Goal: Task Accomplishment & Management: Use online tool/utility

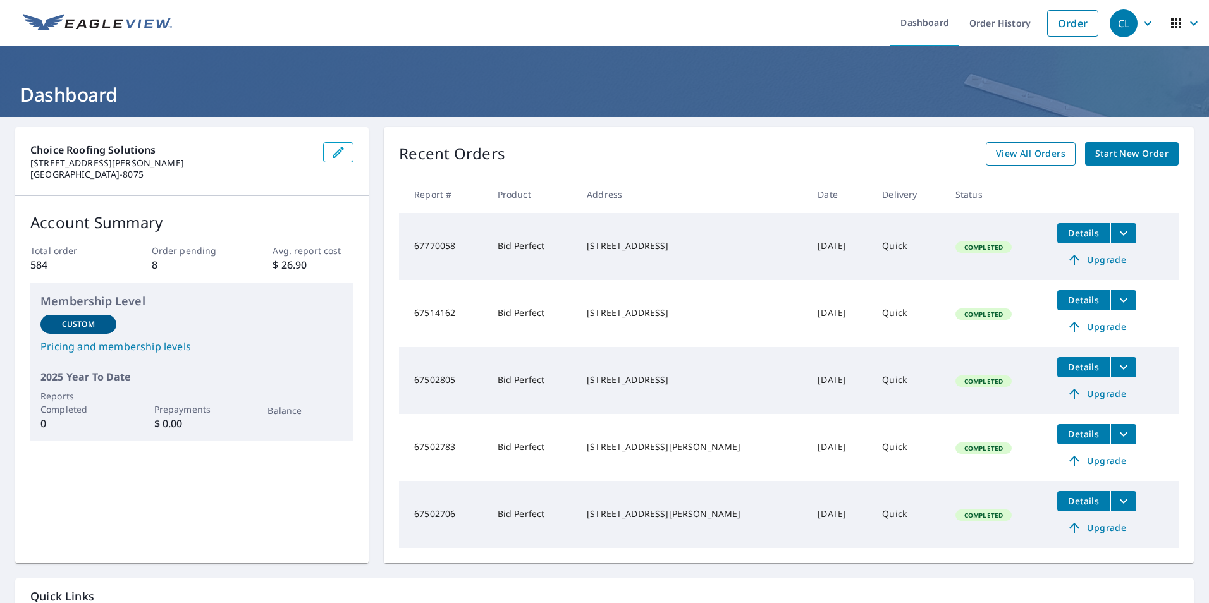
click at [1042, 156] on span "View All Orders" at bounding box center [1031, 154] width 70 height 16
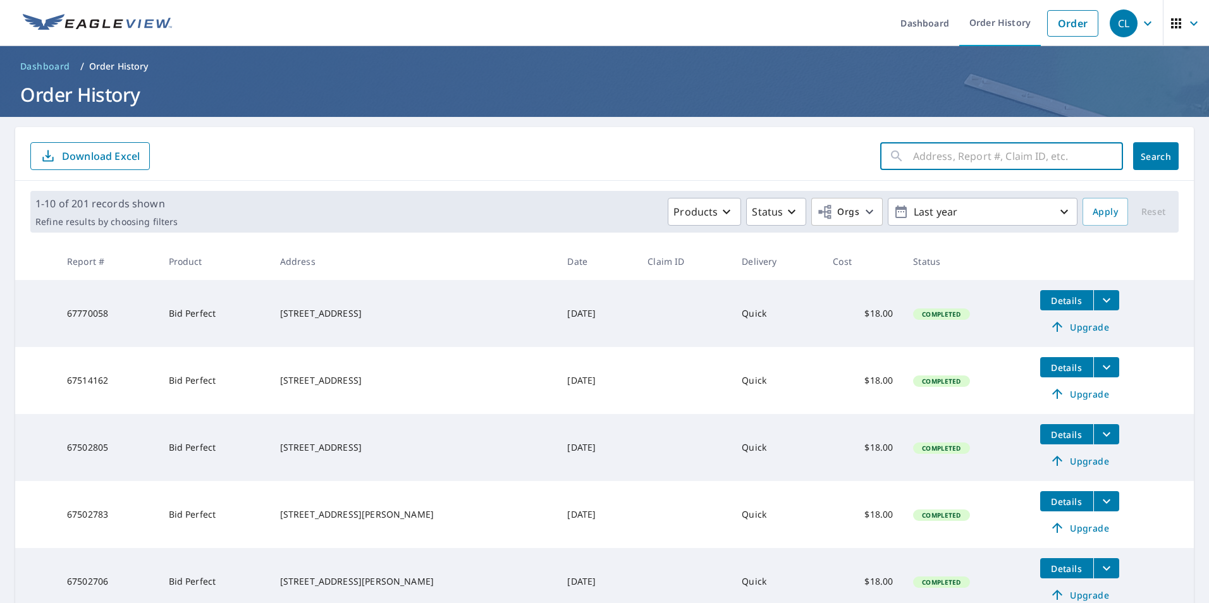
click at [942, 166] on input "text" at bounding box center [1018, 156] width 210 height 35
type input "middleton"
click button "Search" at bounding box center [1156, 156] width 46 height 28
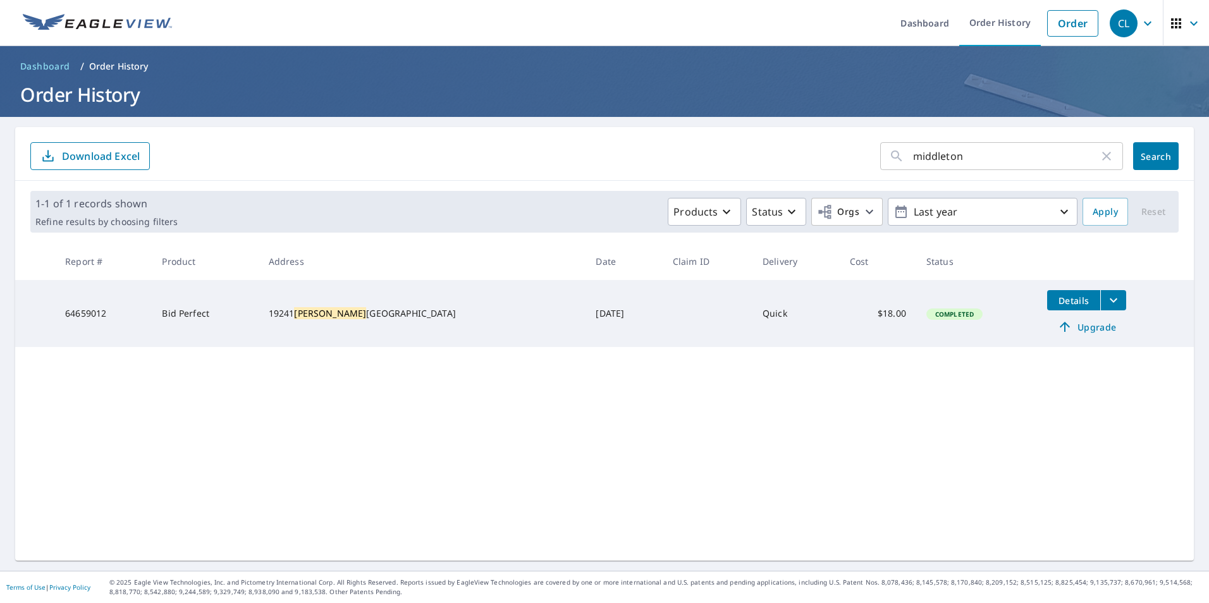
click at [1106, 303] on icon "filesDropdownBtn-64659012" at bounding box center [1113, 300] width 15 height 15
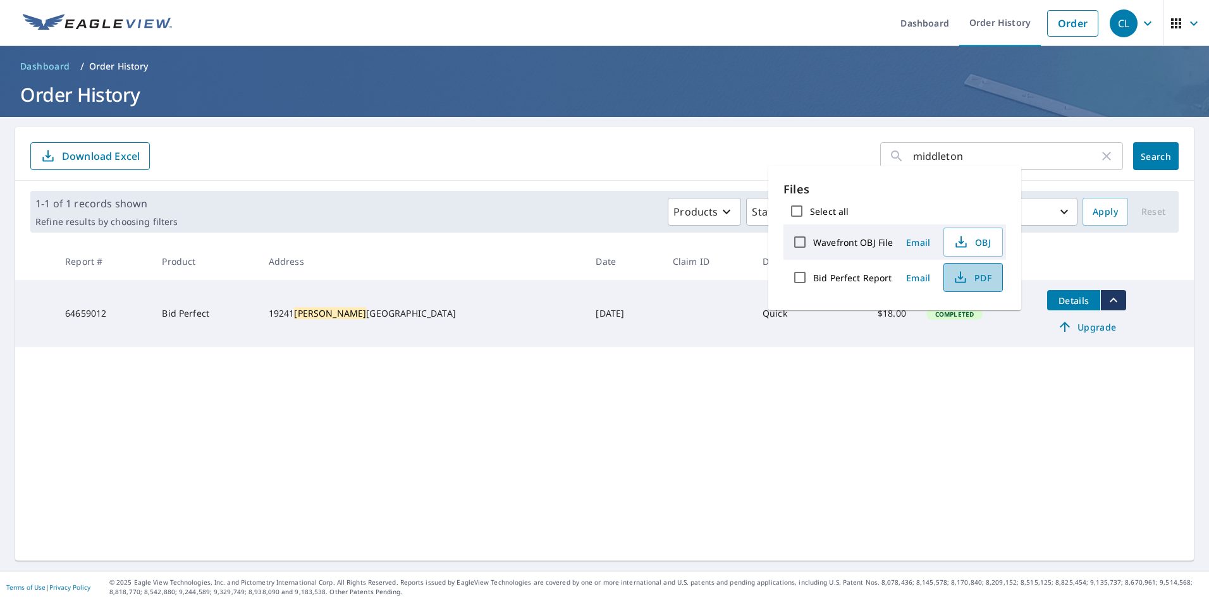
click at [960, 279] on icon "button" at bounding box center [961, 275] width 6 height 8
